Goal: Information Seeking & Learning: Learn about a topic

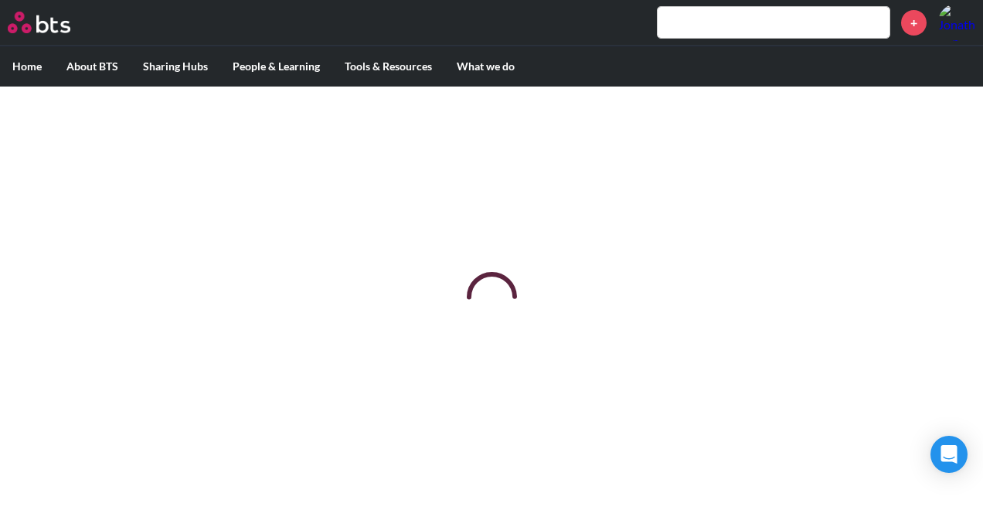
click at [538, 23] on div "+" at bounding box center [537, 22] width 876 height 37
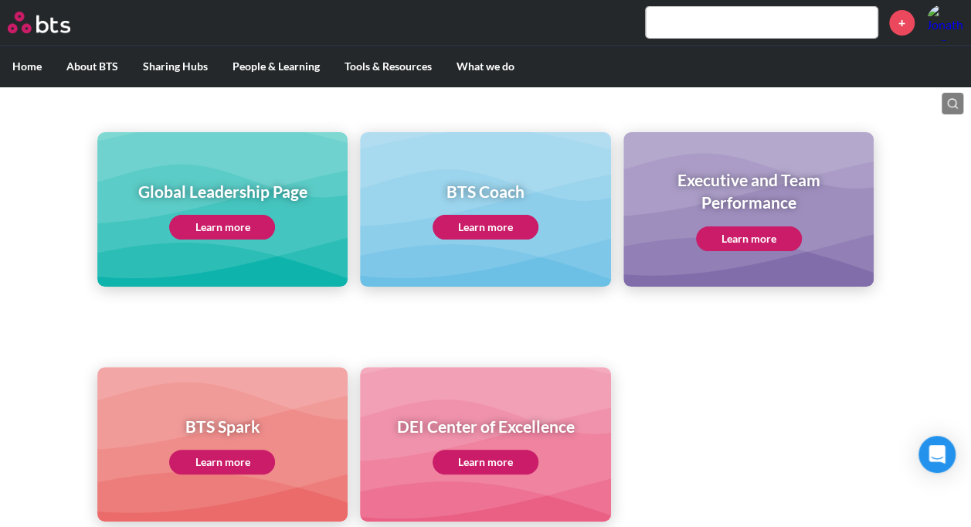
scroll to position [167, 0]
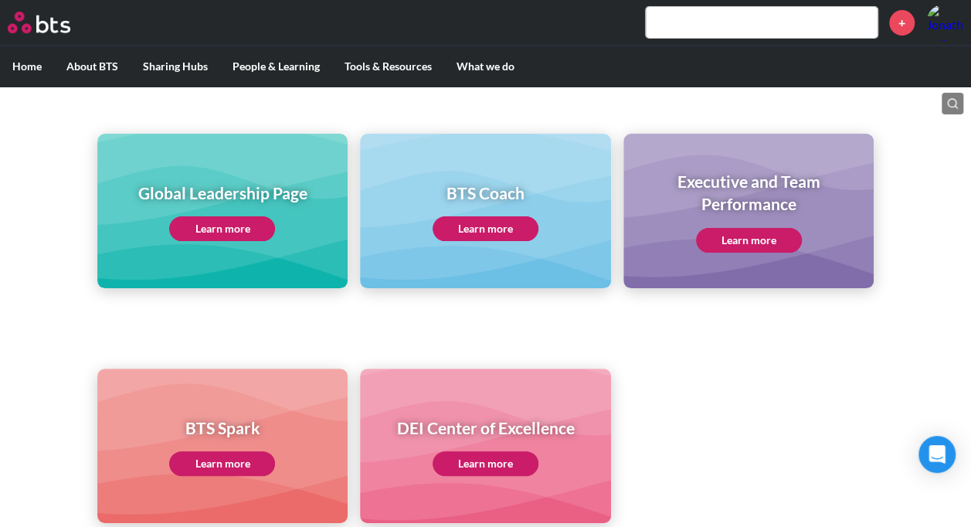
click at [212, 230] on link "Learn more" at bounding box center [222, 228] width 106 height 25
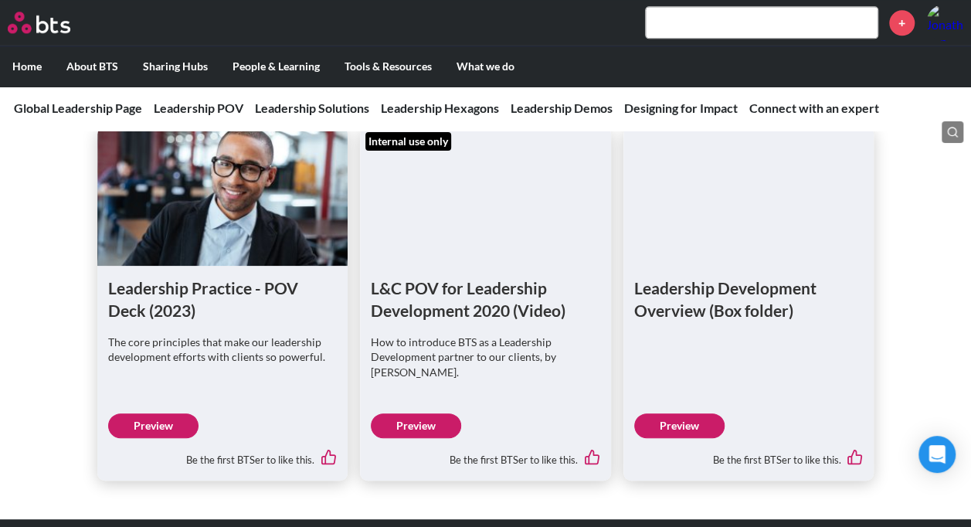
scroll to position [1017, 0]
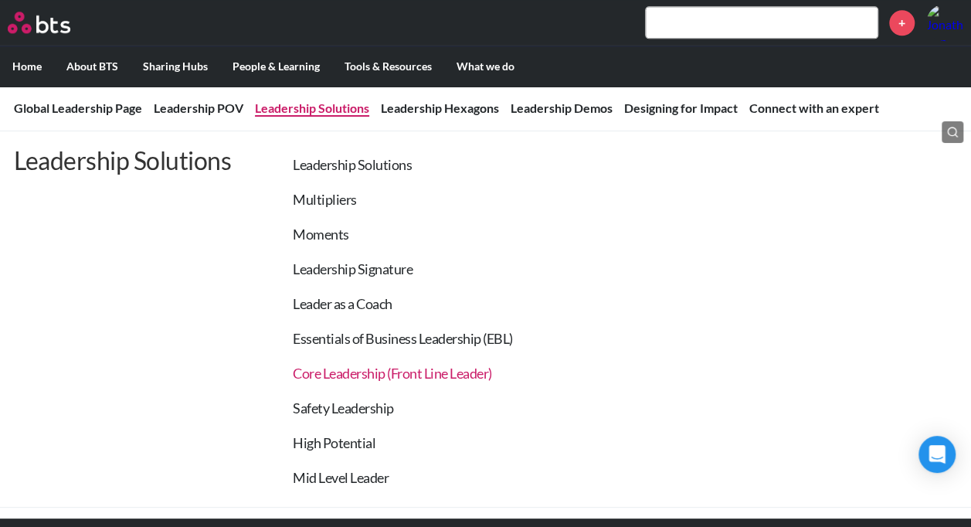
click at [334, 377] on link "Core Leadership (Front Line Leader)" at bounding box center [392, 373] width 199 height 17
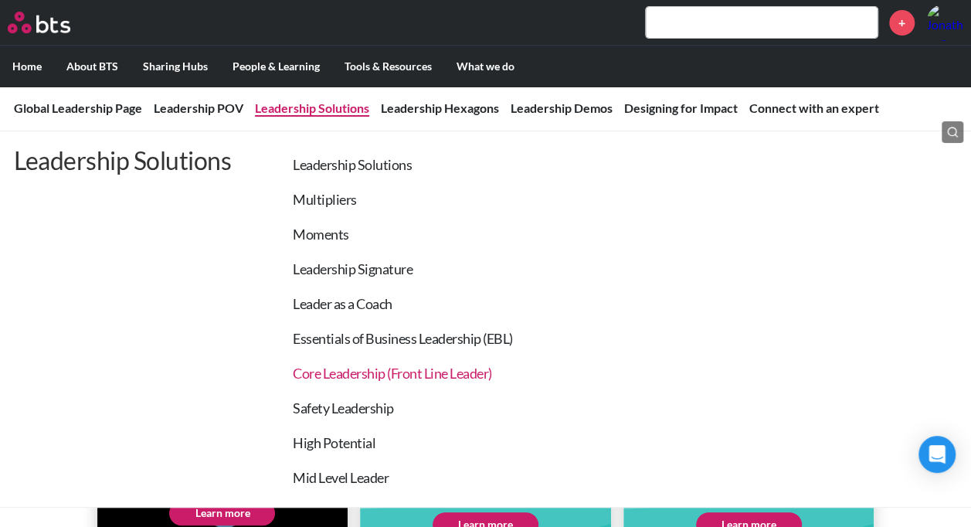
scroll to position [3263, 0]
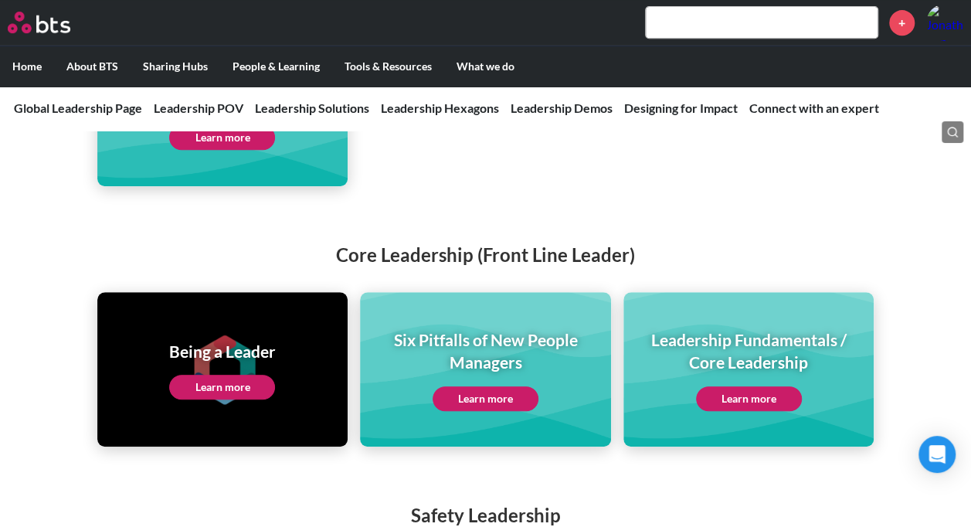
click at [232, 375] on link "Learn more" at bounding box center [222, 387] width 106 height 25
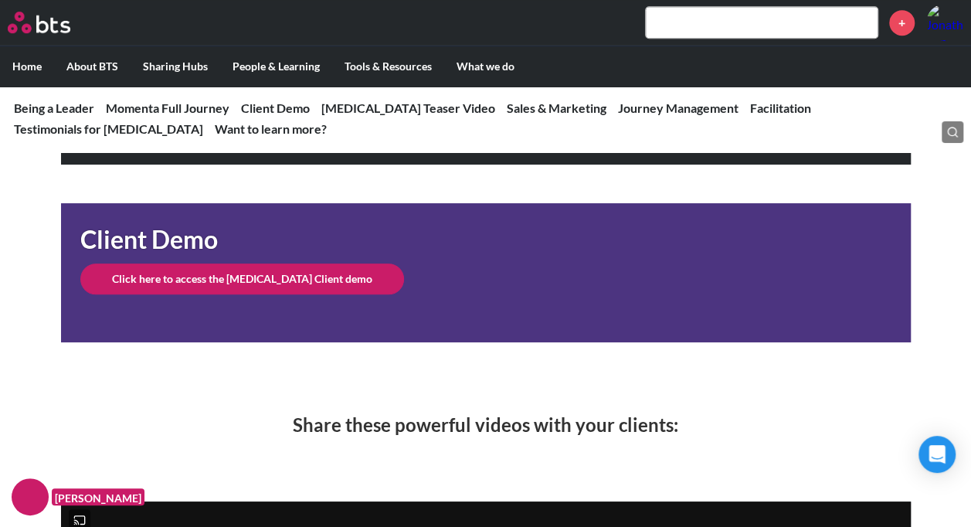
scroll to position [493, 0]
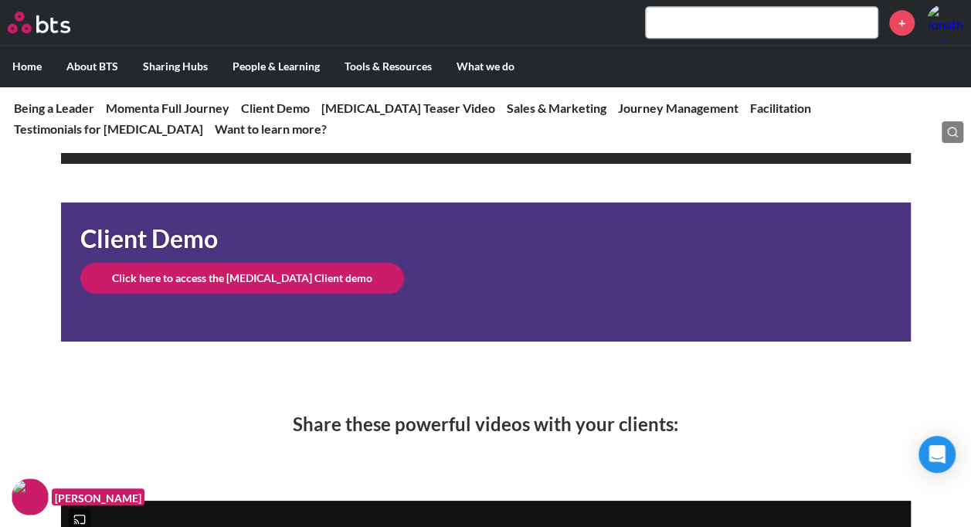
click at [218, 275] on link "Click here to access the BAL Client demo" at bounding box center [242, 278] width 324 height 31
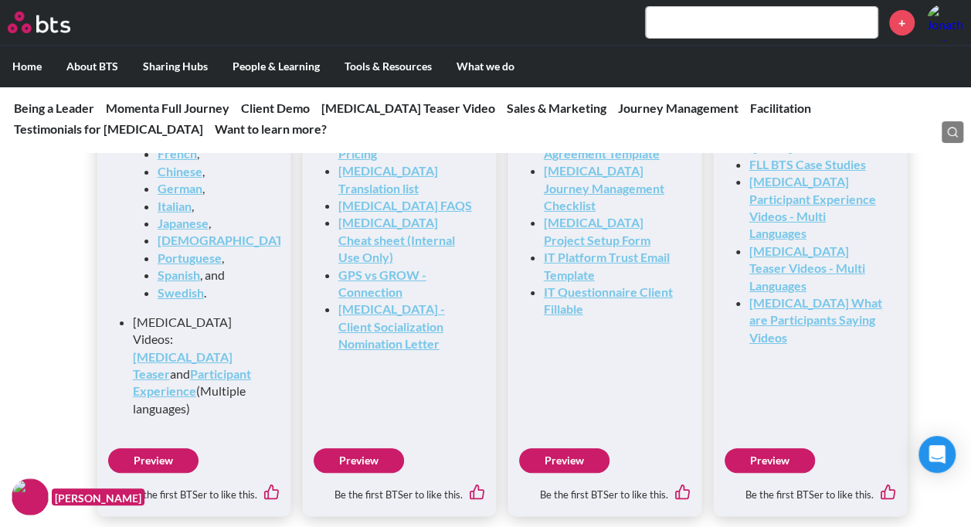
scroll to position [2616, 0]
click at [161, 447] on link "Preview" at bounding box center [153, 459] width 90 height 25
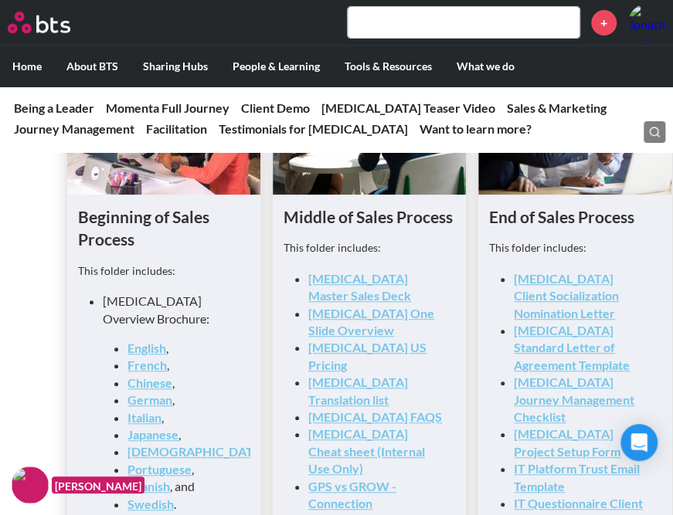
scroll to position [2216, 0]
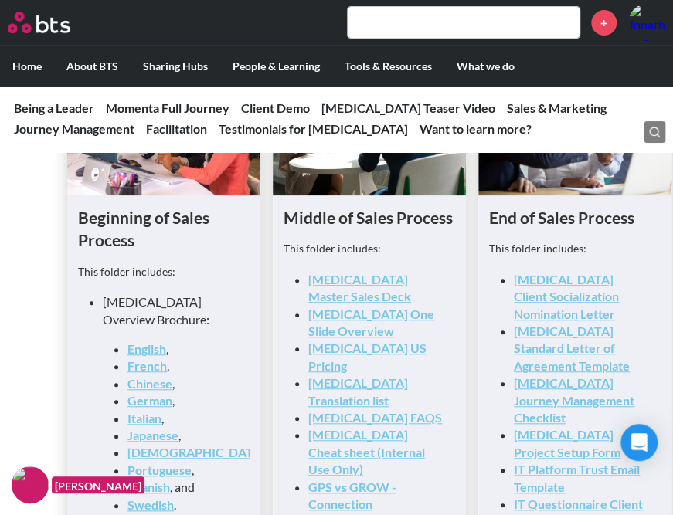
click at [389, 281] on link "BAL Master Sales Deck" at bounding box center [359, 288] width 103 height 32
